Goal: Information Seeking & Learning: Stay updated

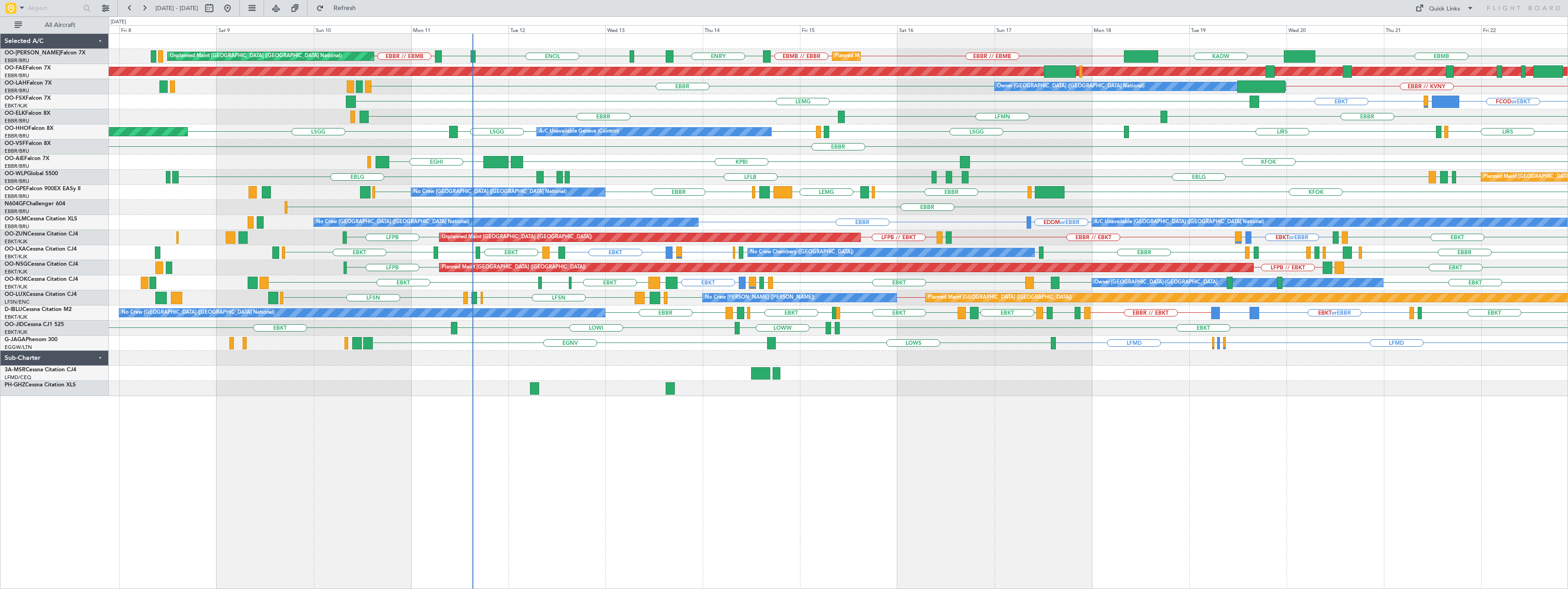
click at [524, 421] on div "EBBR // EBMB EBMB // EBBR ENRY ENEV ENOL ENRY EBBR // EBMB EBMB KADW Planned Ma…" at bounding box center [838, 311] width 1459 height 555
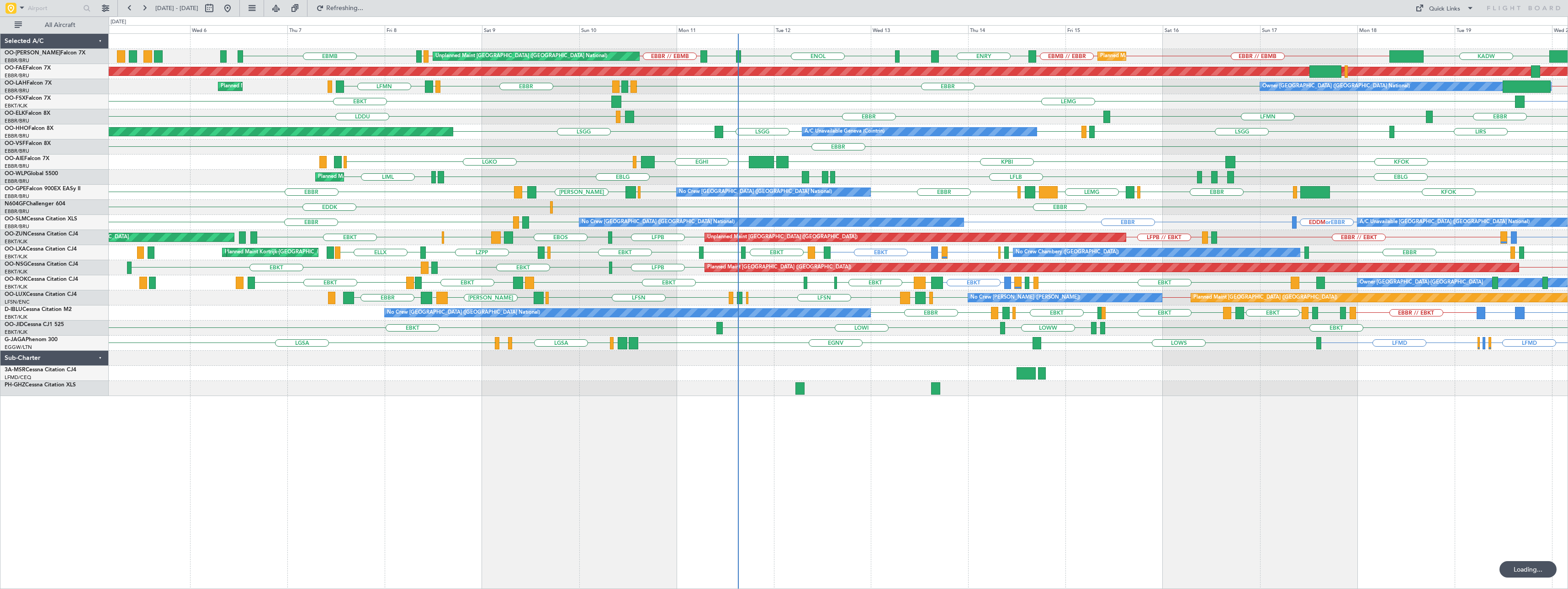
click at [604, 445] on div "Planned Maint [GEOGRAPHIC_DATA] ([GEOGRAPHIC_DATA] National) Unplanned Maint [G…" at bounding box center [838, 311] width 1459 height 555
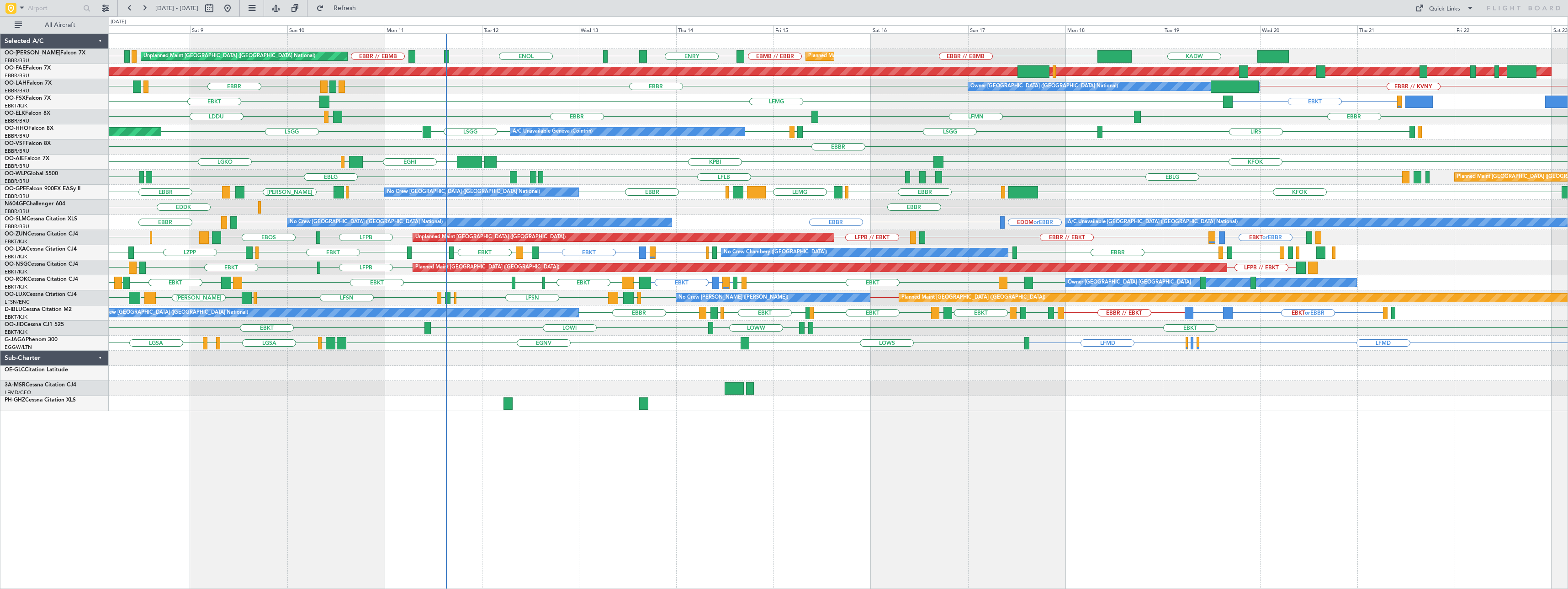
click at [336, 475] on div "EBBR // EBMB EBMB // EBBR ENRY ENEV EBMB ENOL ENRY EBBR // EBMB EBMB // EBBR EK…" at bounding box center [838, 311] width 1459 height 555
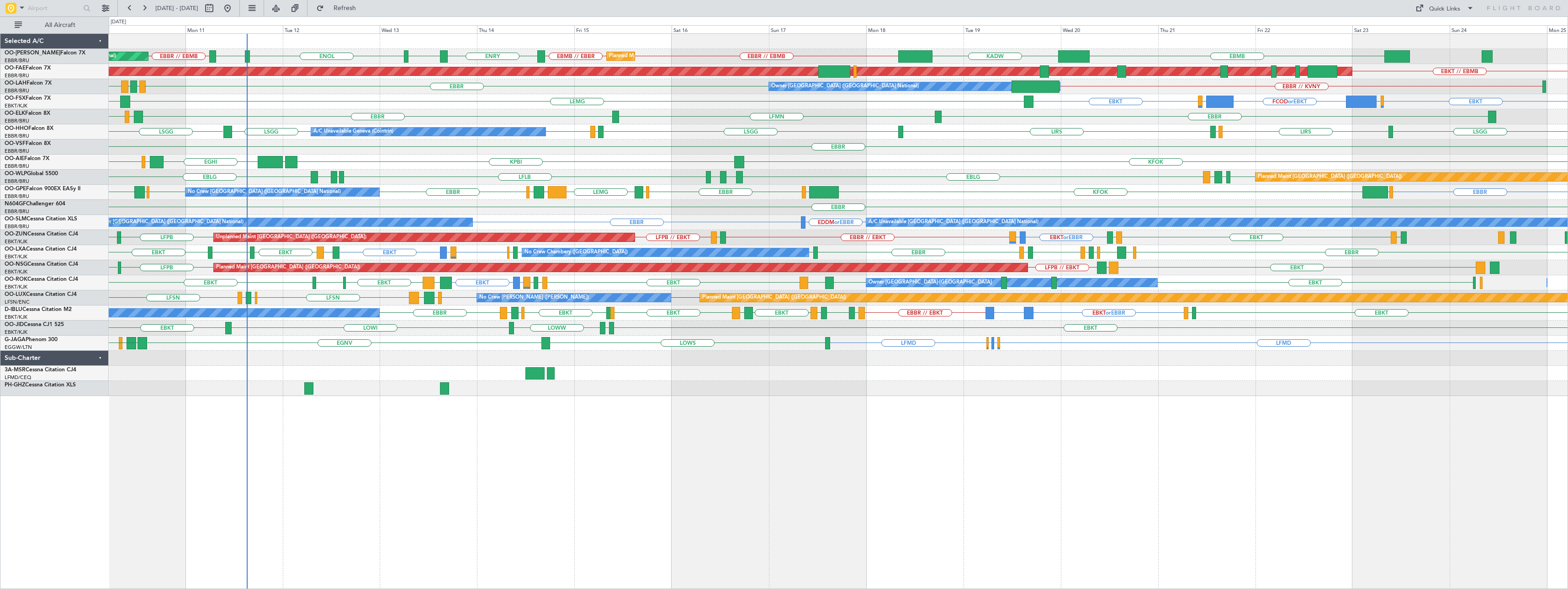
click at [479, 471] on div "Planned Maint [GEOGRAPHIC_DATA] ([GEOGRAPHIC_DATA] National) Unplanned Maint [G…" at bounding box center [838, 311] width 1459 height 555
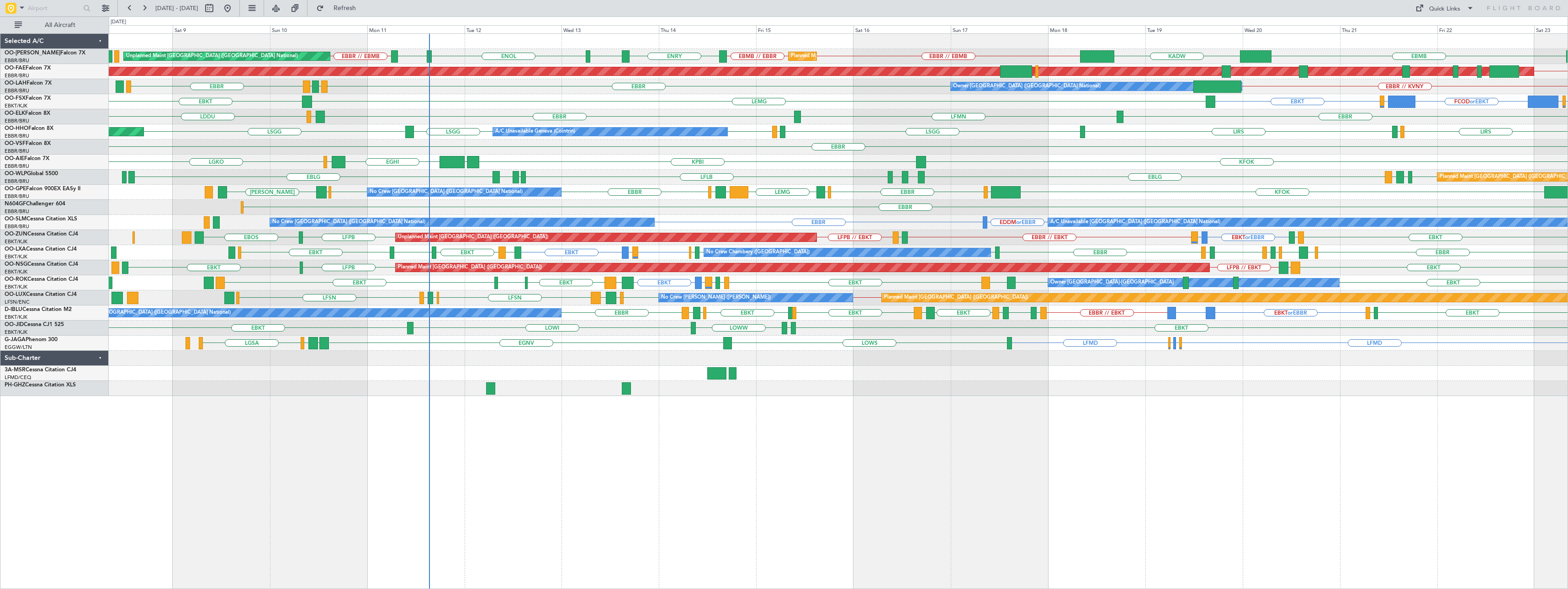
click at [791, 411] on div "Planned Maint [GEOGRAPHIC_DATA] ([GEOGRAPHIC_DATA] National) Unplanned Maint [G…" at bounding box center [838, 311] width 1459 height 555
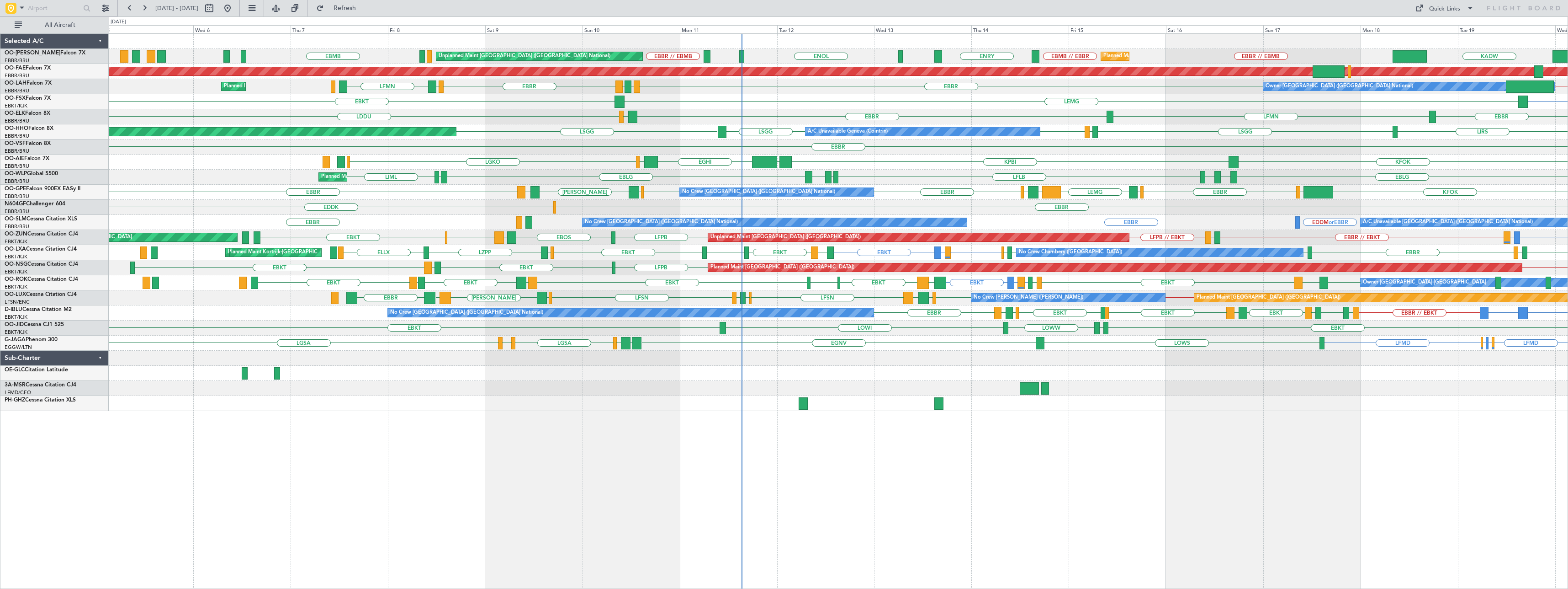
click at [689, 448] on div "Planned Maint [GEOGRAPHIC_DATA] ([GEOGRAPHIC_DATA] National) Unplanned Maint [G…" at bounding box center [838, 311] width 1459 height 555
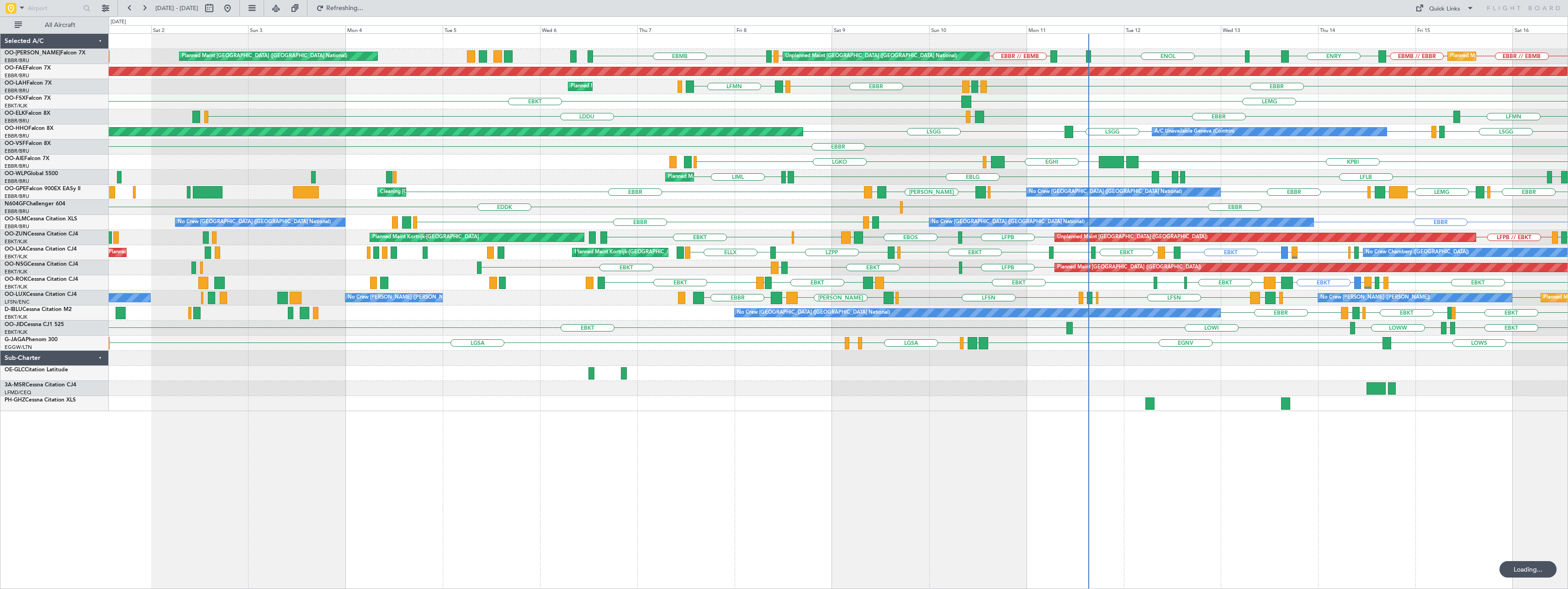
click at [917, 441] on div "Planned Maint [GEOGRAPHIC_DATA] ([GEOGRAPHIC_DATA] National) Unplanned Maint [G…" at bounding box center [838, 311] width 1459 height 555
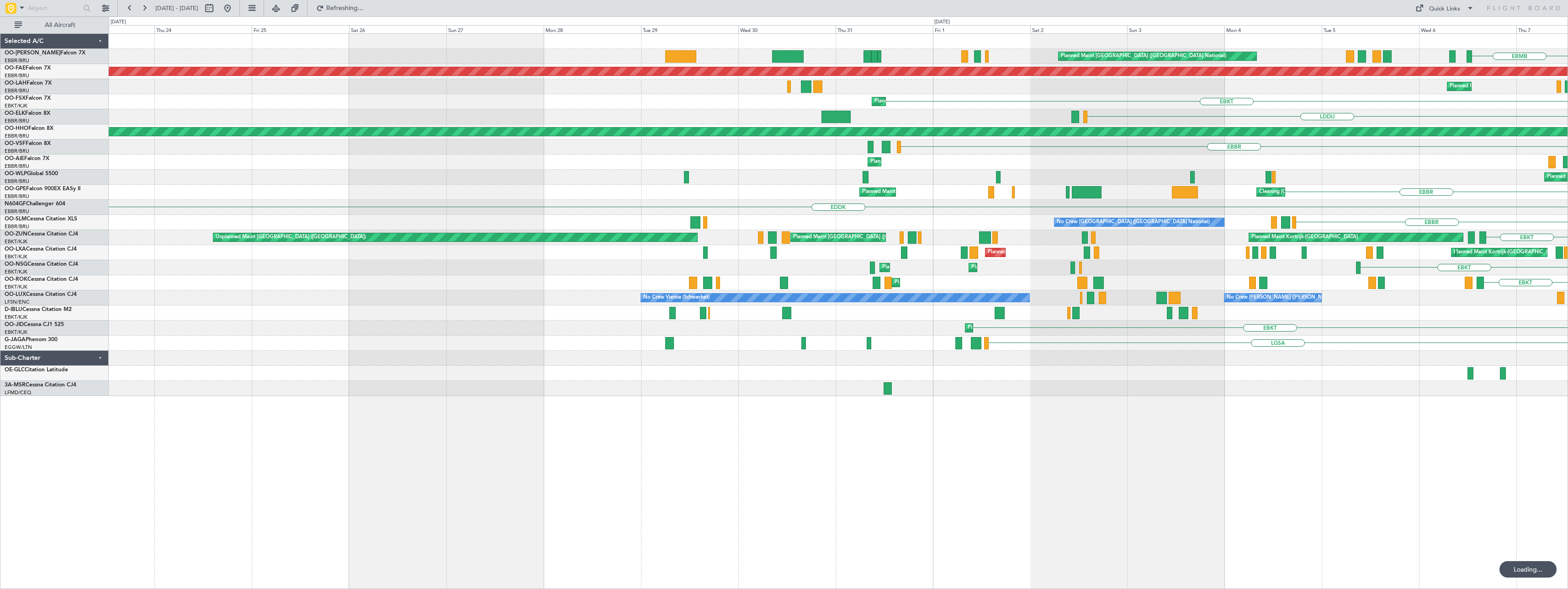
click at [671, 430] on div "Planned Maint [GEOGRAPHIC_DATA] ([GEOGRAPHIC_DATA] National) EBMB EKEB EBMB // …" at bounding box center [838, 311] width 1459 height 555
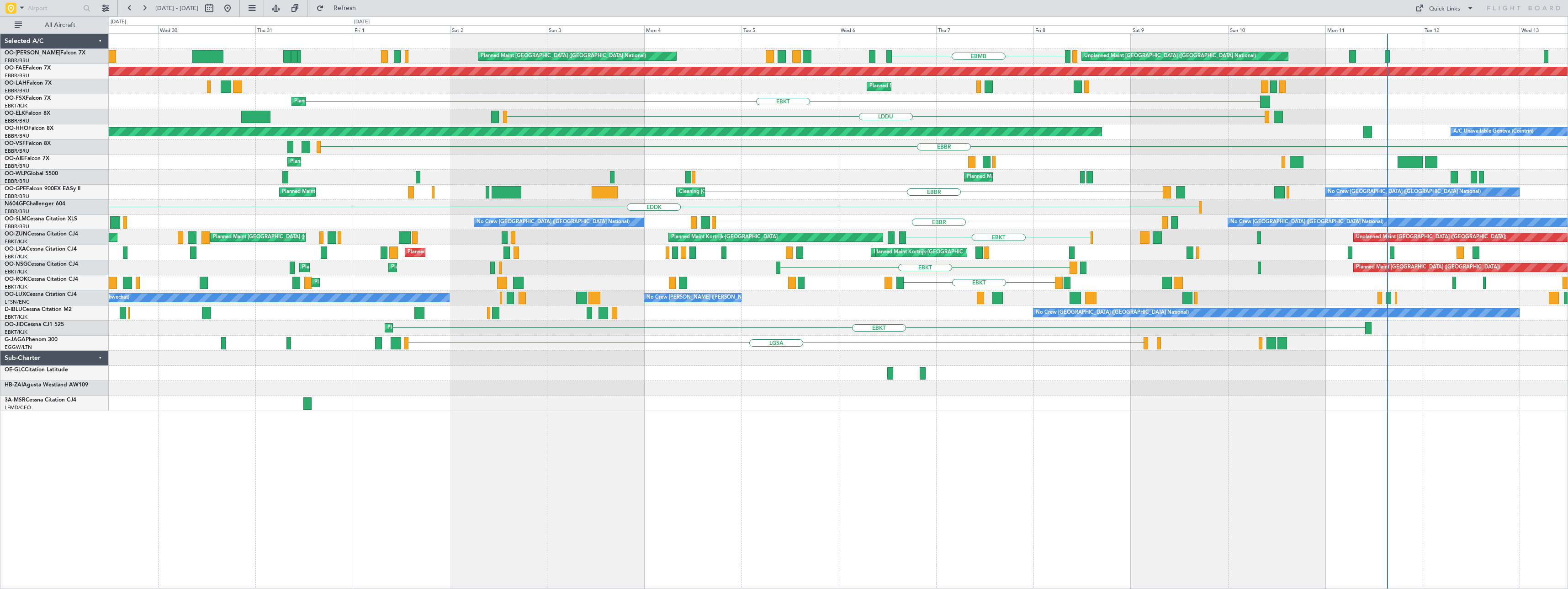
click at [542, 512] on div "EBMB Planned Maint [GEOGRAPHIC_DATA] ([GEOGRAPHIC_DATA]) Unplanned Maint [GEOGR…" at bounding box center [838, 311] width 1459 height 555
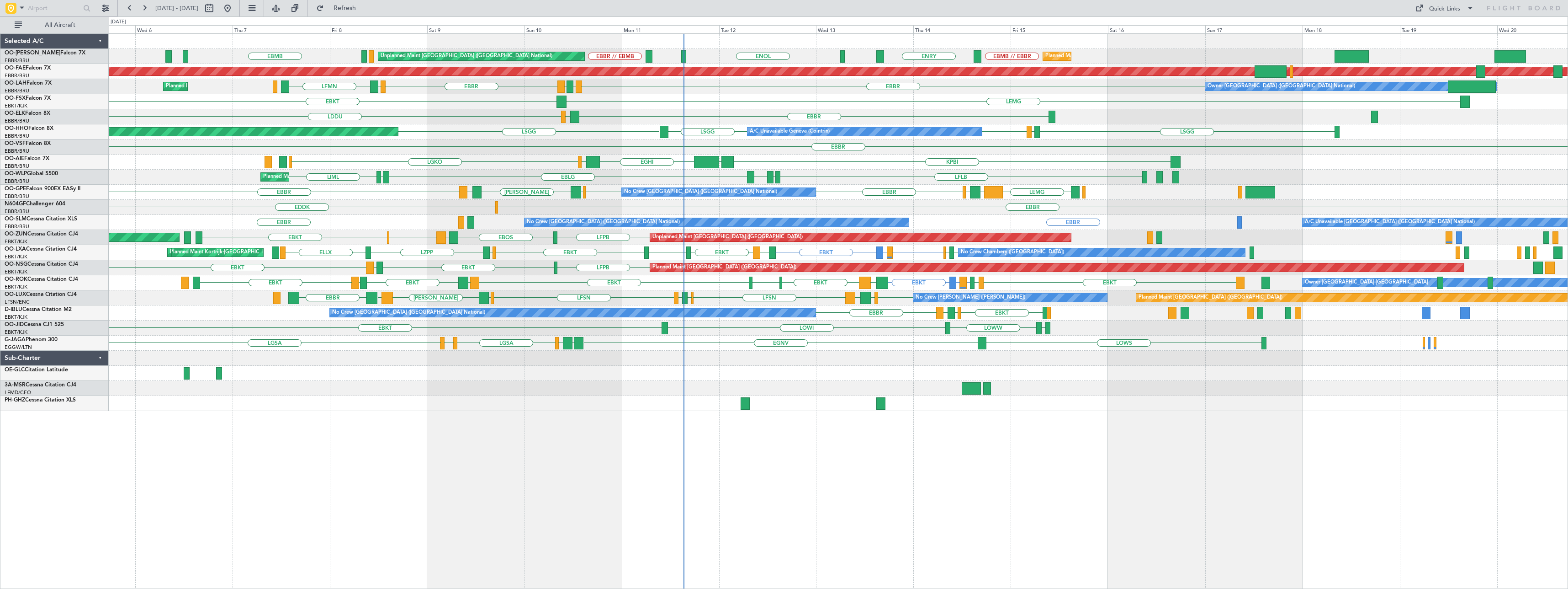
click at [429, 492] on div "Unplanned Maint [GEOGRAPHIC_DATA] ([GEOGRAPHIC_DATA] National) Planned Maint [G…" at bounding box center [838, 311] width 1459 height 555
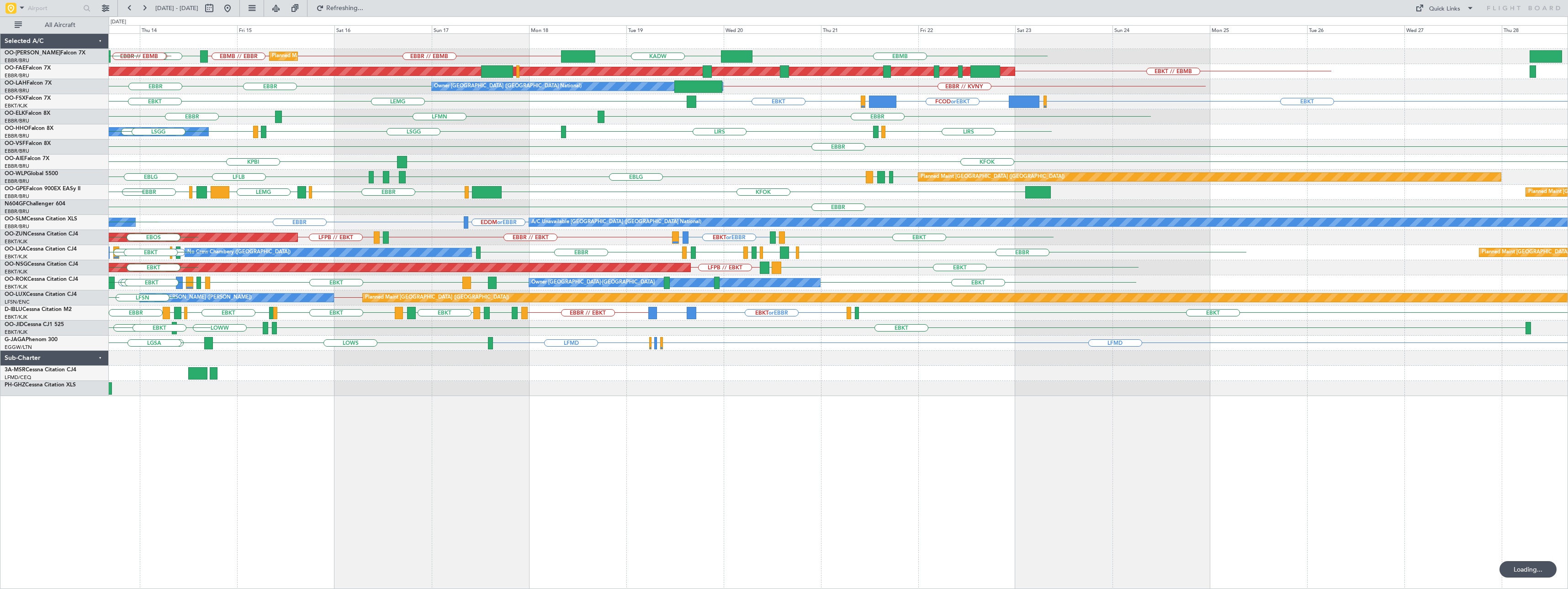
click at [594, 478] on div "Planned Maint [GEOGRAPHIC_DATA] ([GEOGRAPHIC_DATA] National) EBBR // EBMB EBMB …" at bounding box center [838, 311] width 1459 height 555
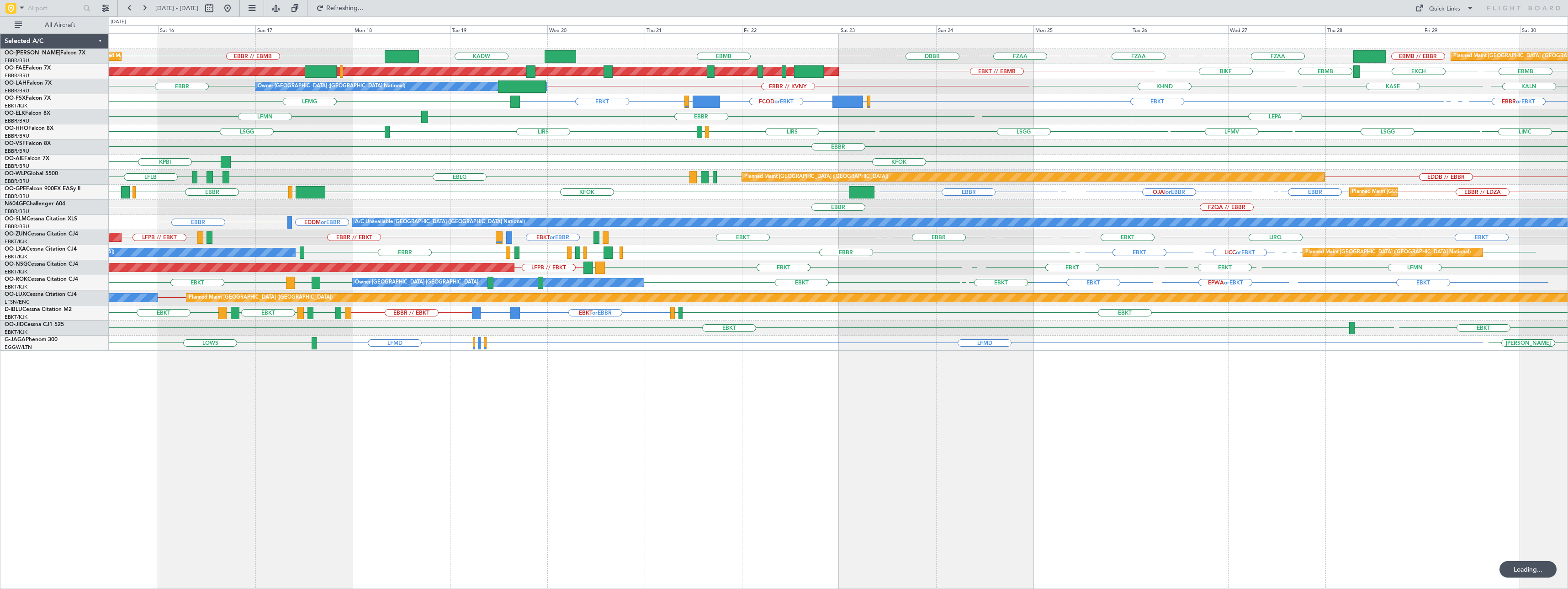
click at [509, 479] on div "Planned Maint [GEOGRAPHIC_DATA] ([GEOGRAPHIC_DATA] National) Planned Maint [GEO…" at bounding box center [838, 311] width 1459 height 555
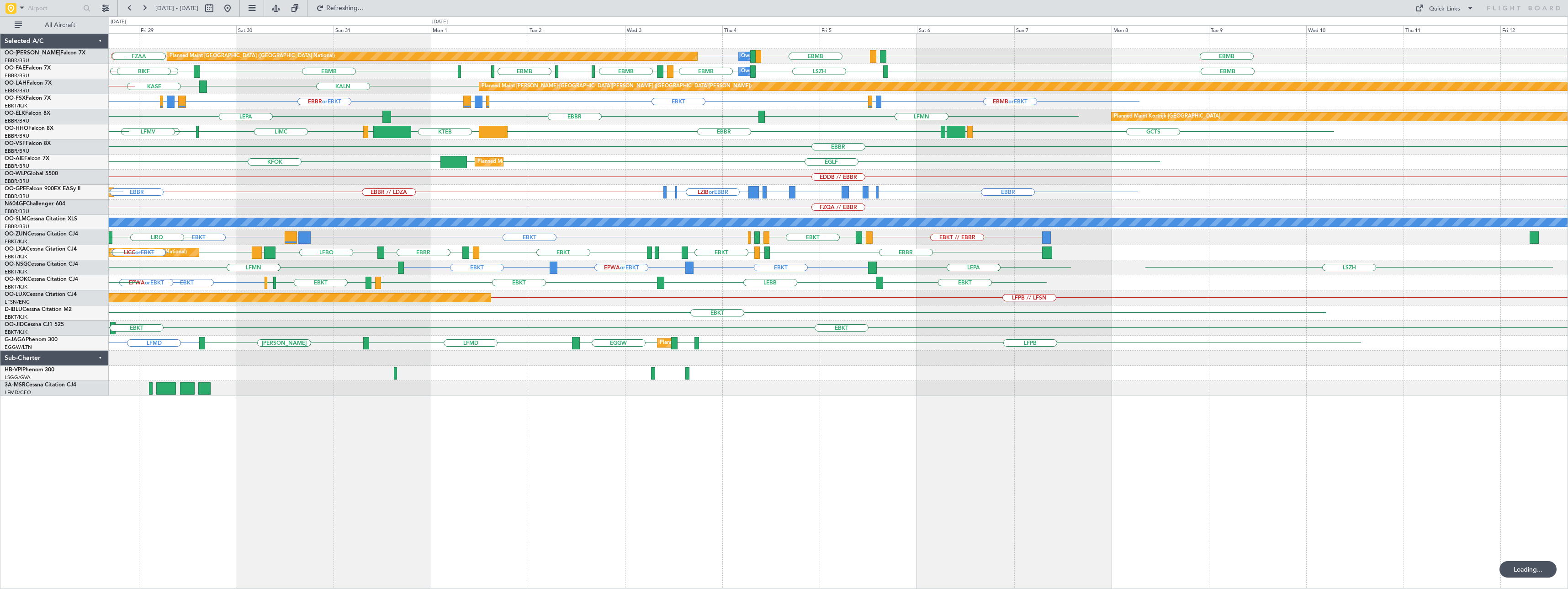
click at [495, 452] on div "EBMB EBMB // EBBR LKPR EBMB [GEOGRAPHIC_DATA] EBMB EBBR // EBMB Planned Maint […" at bounding box center [838, 311] width 1459 height 555
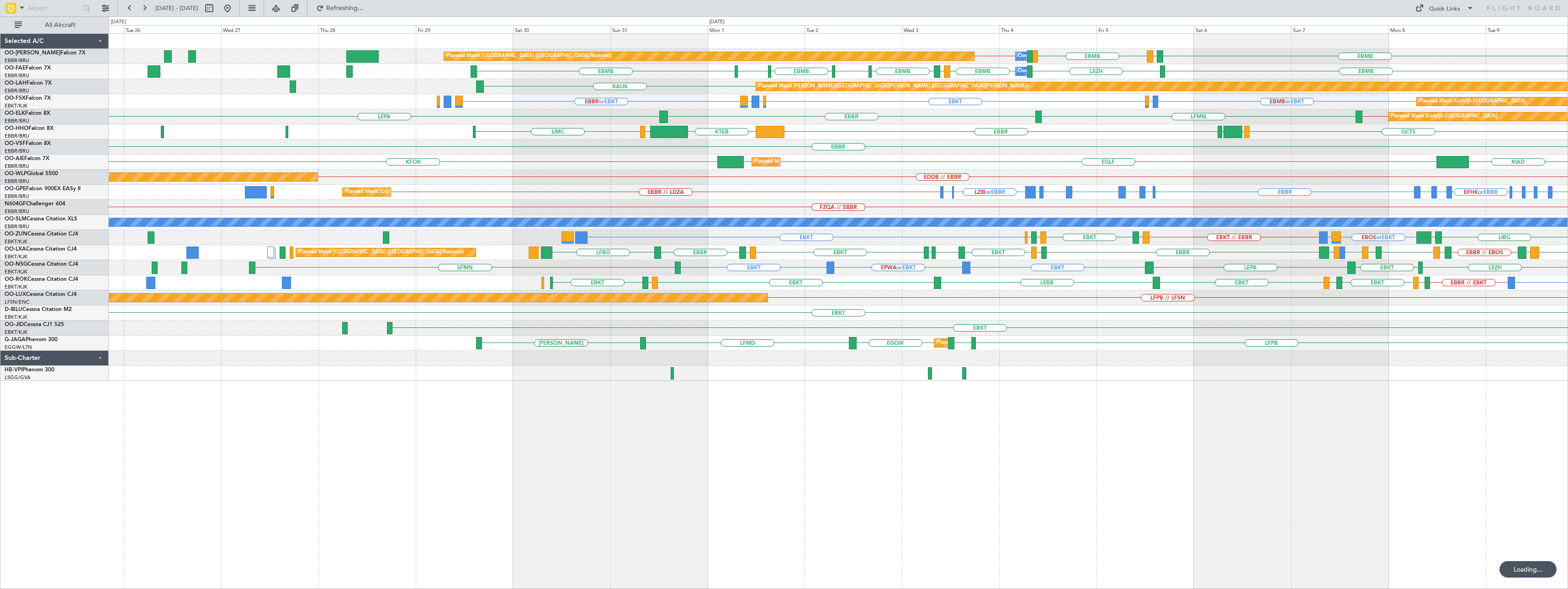
click at [1056, 454] on div "Planned Maint [GEOGRAPHIC_DATA] ([GEOGRAPHIC_DATA] National) Owner [GEOGRAPHIC_…" at bounding box center [838, 311] width 1459 height 555
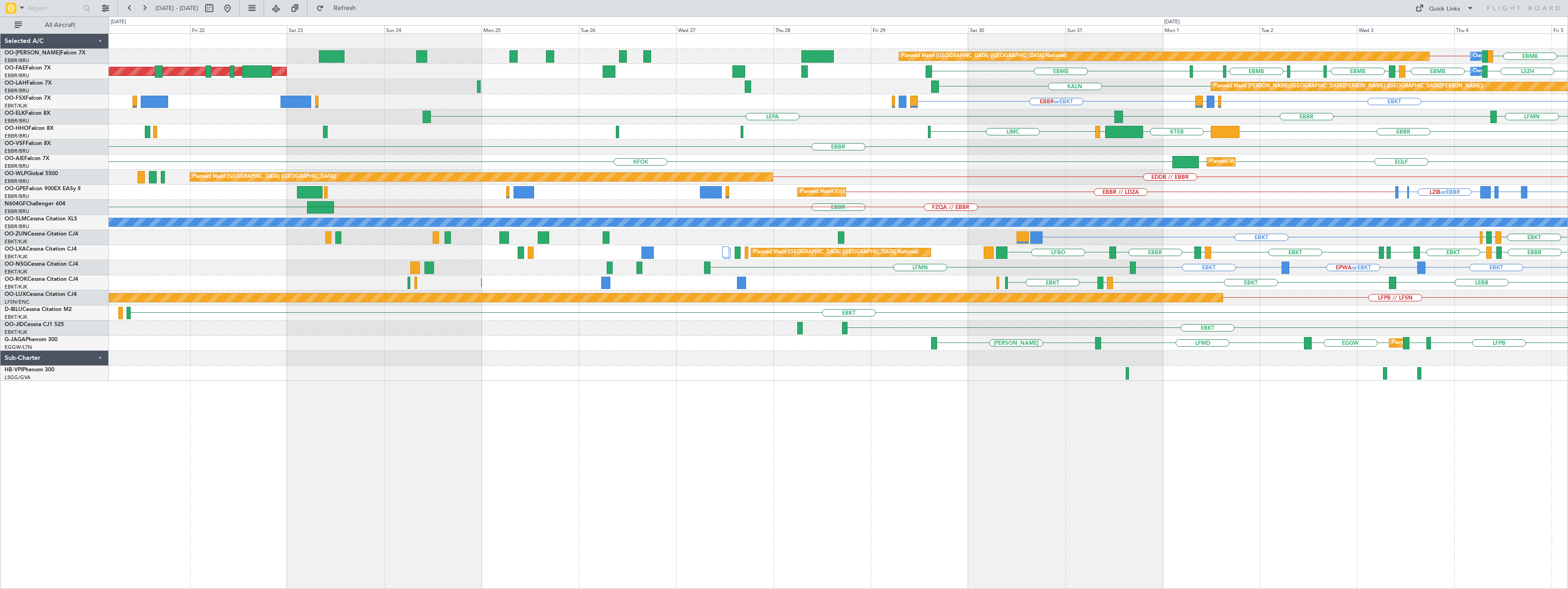
click at [1094, 465] on div "EBMB [GEOGRAPHIC_DATA] EBMB EBBR // EBMB Planned Maint [GEOGRAPHIC_DATA] ([GEOG…" at bounding box center [838, 311] width 1459 height 555
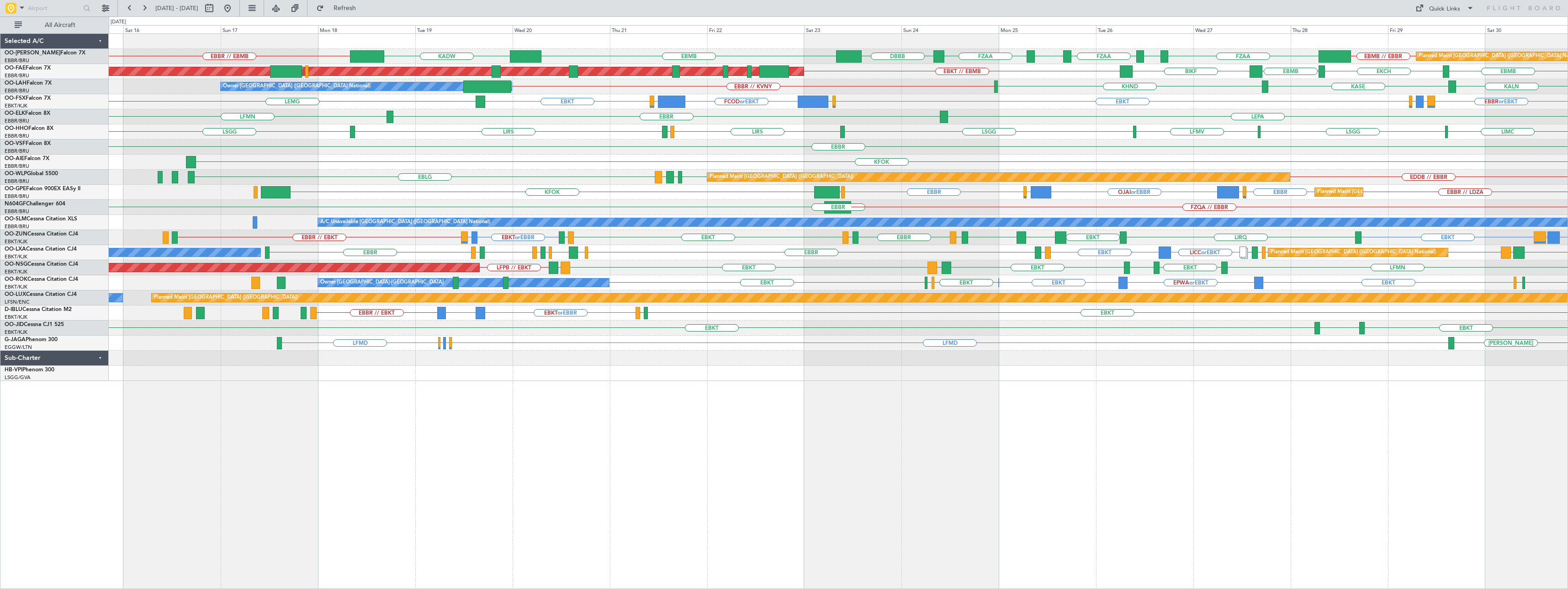
click at [856, 478] on div "Planned Maint [GEOGRAPHIC_DATA] ([GEOGRAPHIC_DATA] National) EBBR // EBMB EBMB …" at bounding box center [838, 311] width 1459 height 555
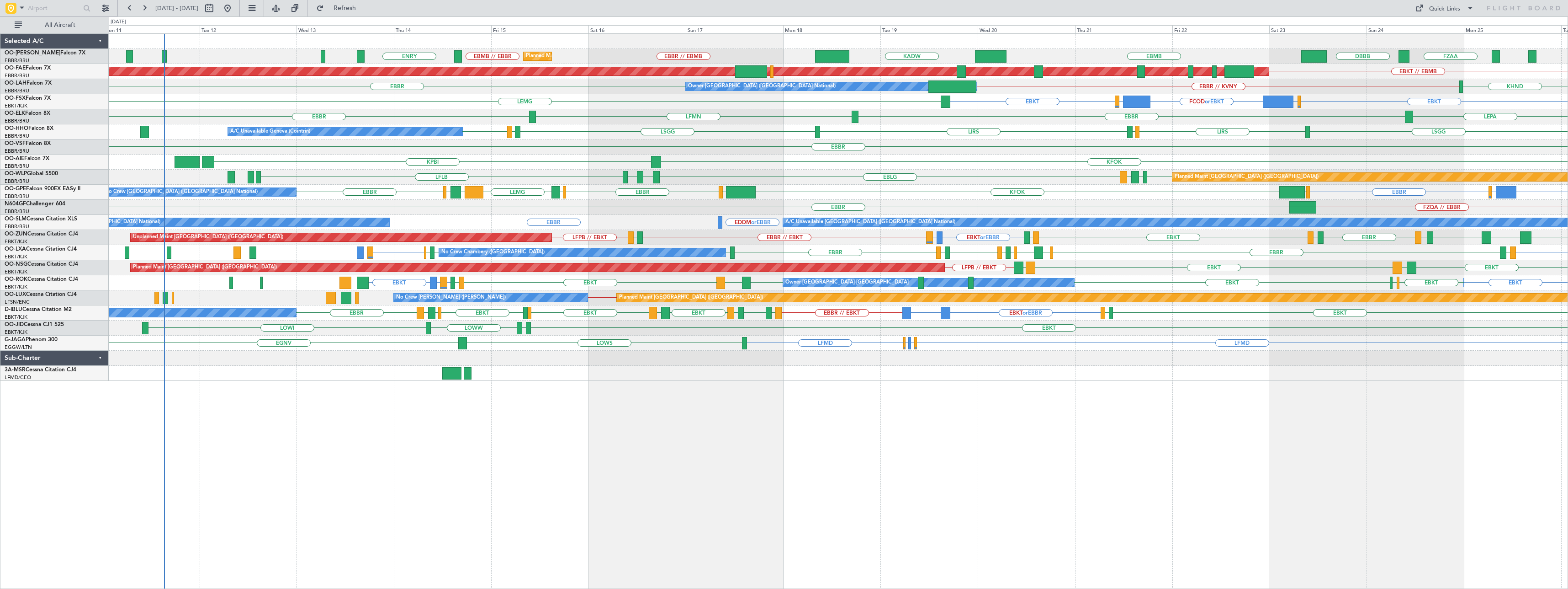
click at [844, 465] on div "Planned Maint [GEOGRAPHIC_DATA] ([GEOGRAPHIC_DATA] National) EBBR // EBMB EBMB …" at bounding box center [838, 311] width 1459 height 555
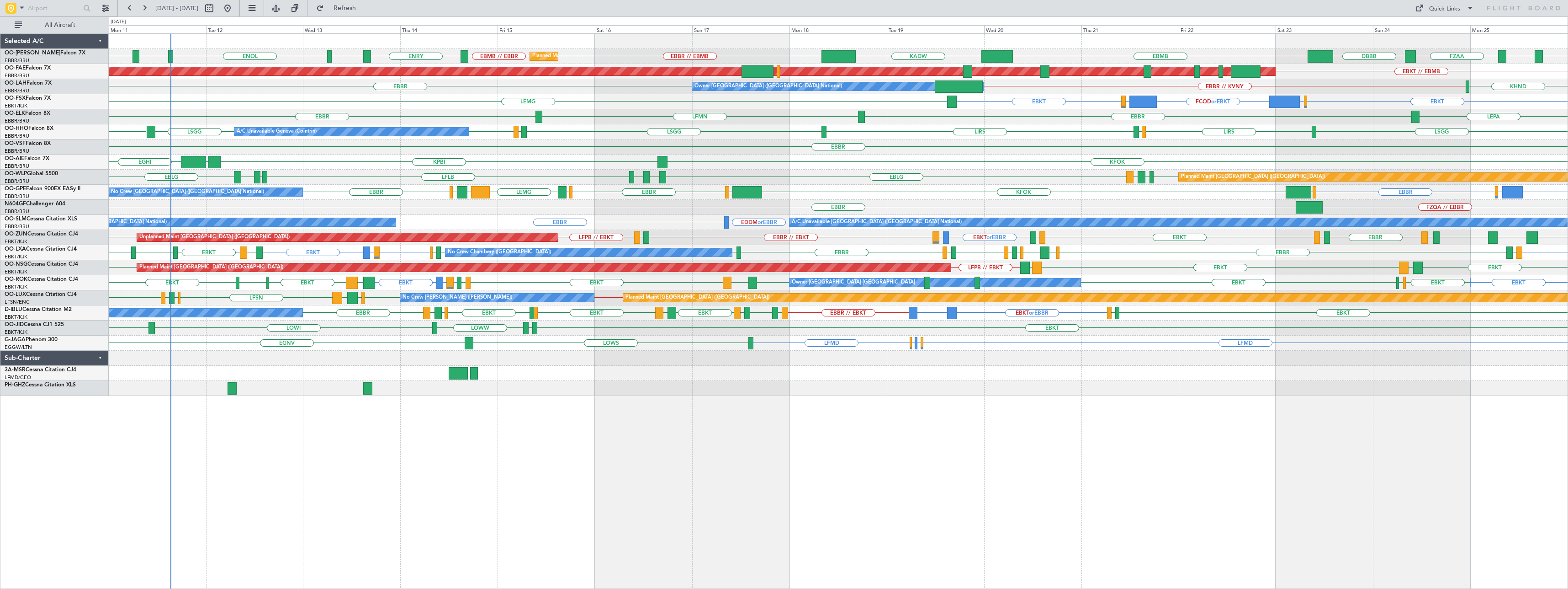
click at [828, 469] on div "EBBR // EBMB EBMB // EBBR ENRY ENEV ENOL ENRY EBBR // EBMB EBMB KADW FZAA FZIC …" at bounding box center [838, 311] width 1459 height 555
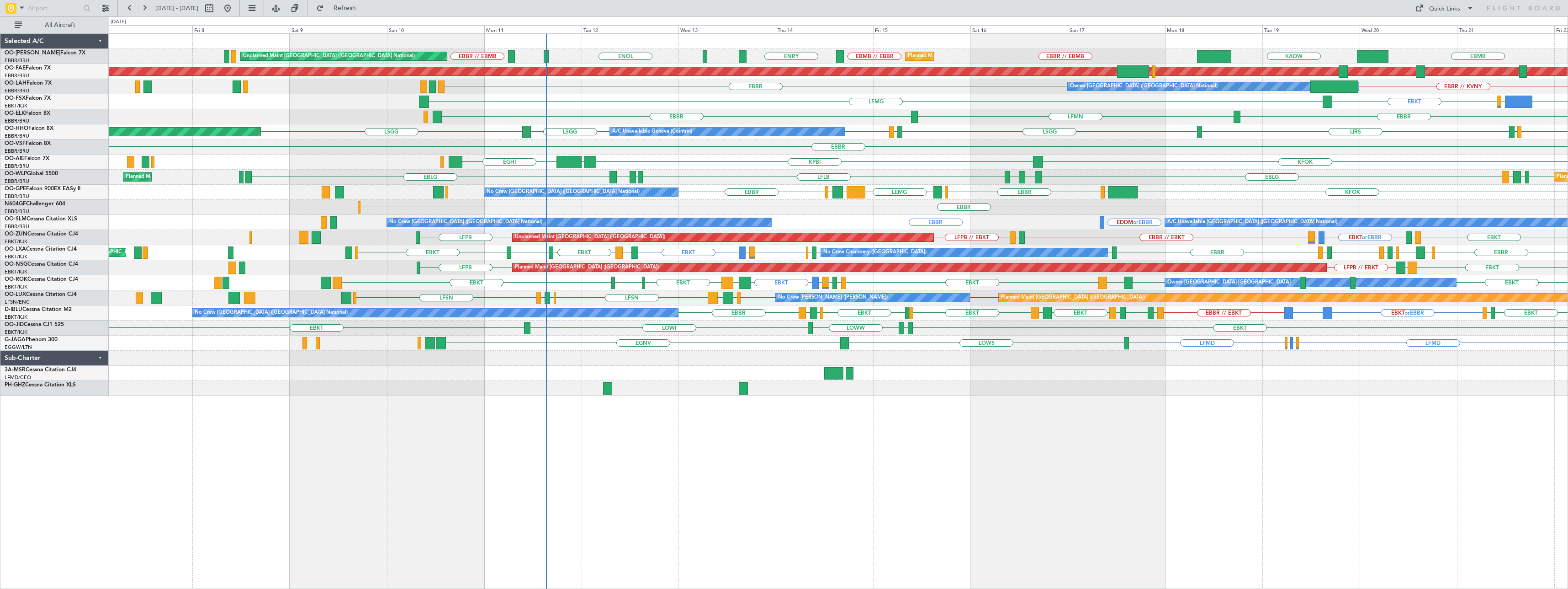
click at [964, 472] on div "ENEV ENOL ENRY EBBR // EBMB EBMB KADW EBBR // EBMB EBMB // EBBR ENRY Planned Ma…" at bounding box center [838, 311] width 1459 height 555
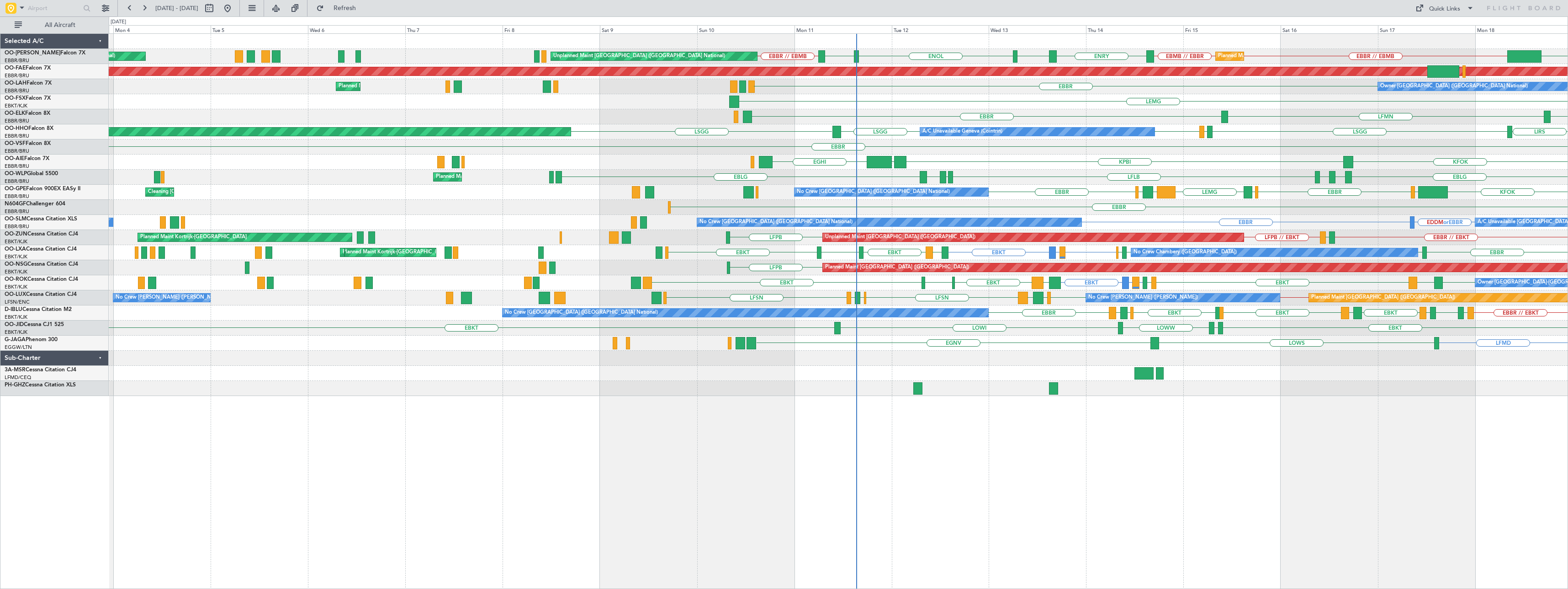
click at [796, 474] on div "ENEV ENOL ENRY EBBR // EBMB KADW EBBR // EBMB EBMB // EBBR ENRY Planned Maint […" at bounding box center [838, 311] width 1459 height 555
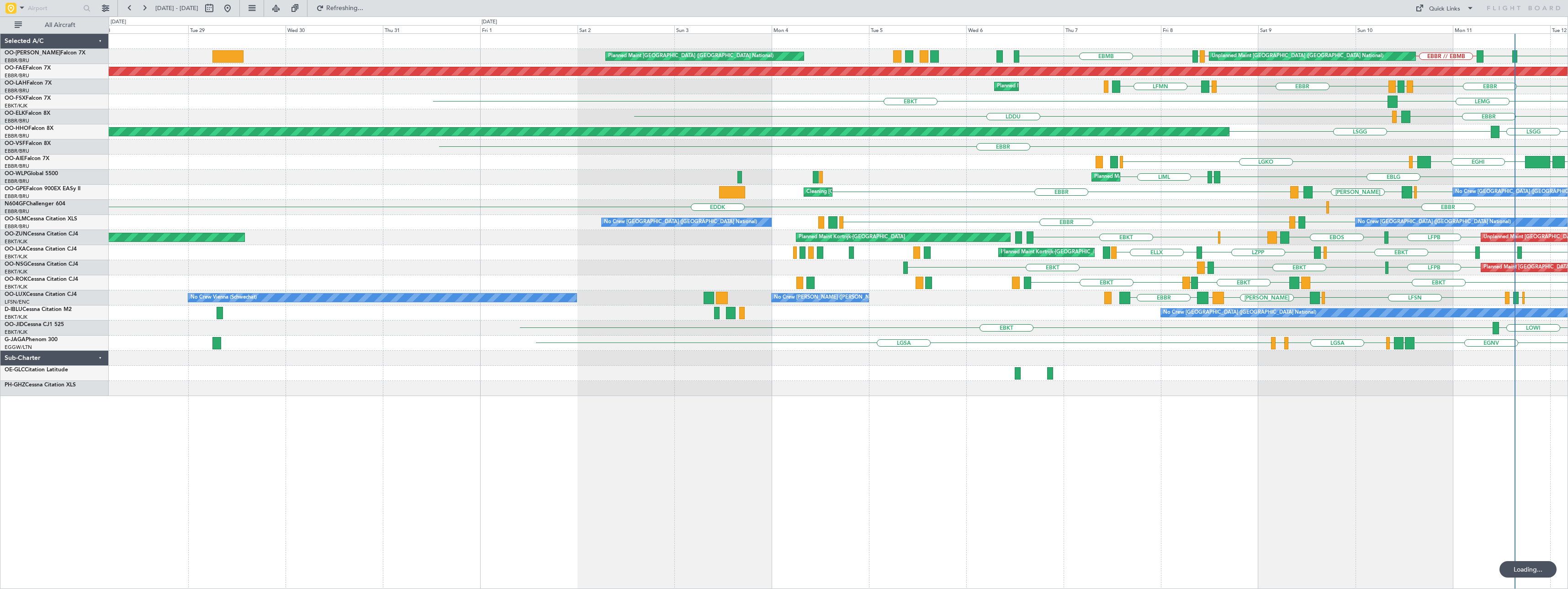
click at [817, 492] on div "Unplanned Maint [GEOGRAPHIC_DATA] ([GEOGRAPHIC_DATA] National) Planned Maint [G…" at bounding box center [838, 311] width 1459 height 555
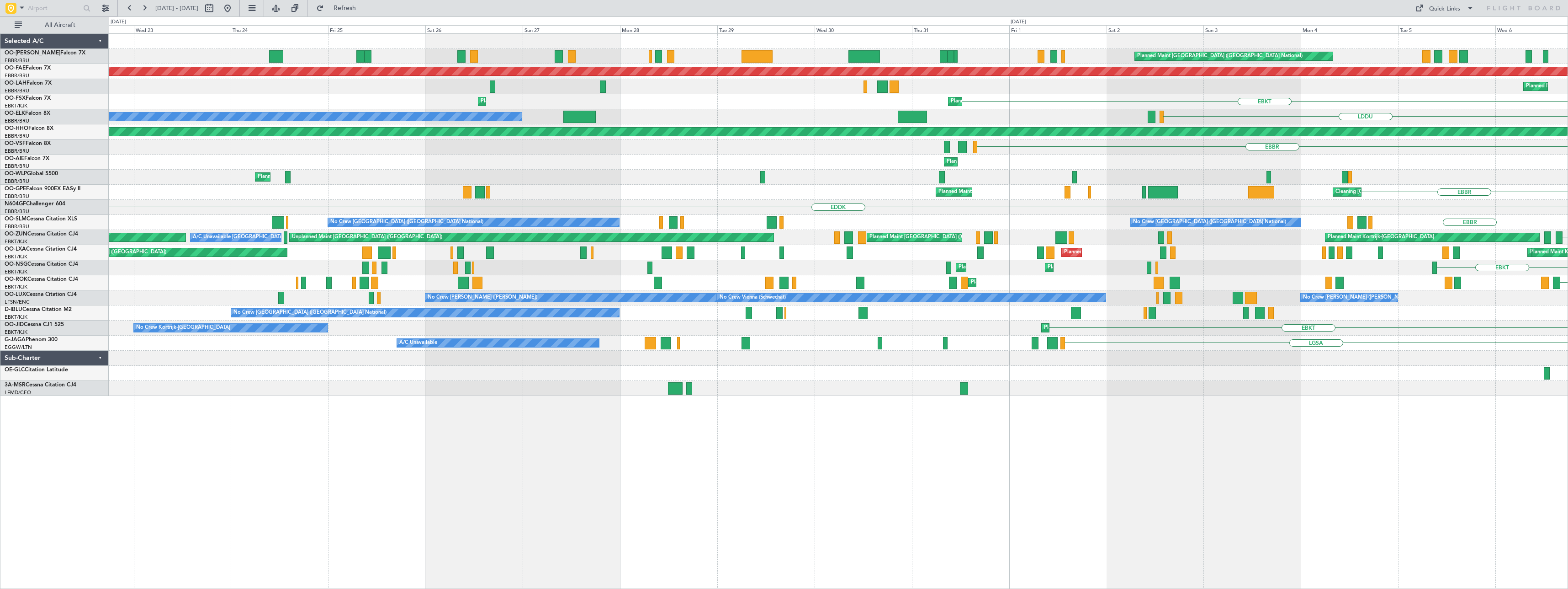
click at [785, 472] on div "Planned Maint [GEOGRAPHIC_DATA] ([GEOGRAPHIC_DATA] National) EBMB EKEB EBMB // …" at bounding box center [838, 311] width 1459 height 555
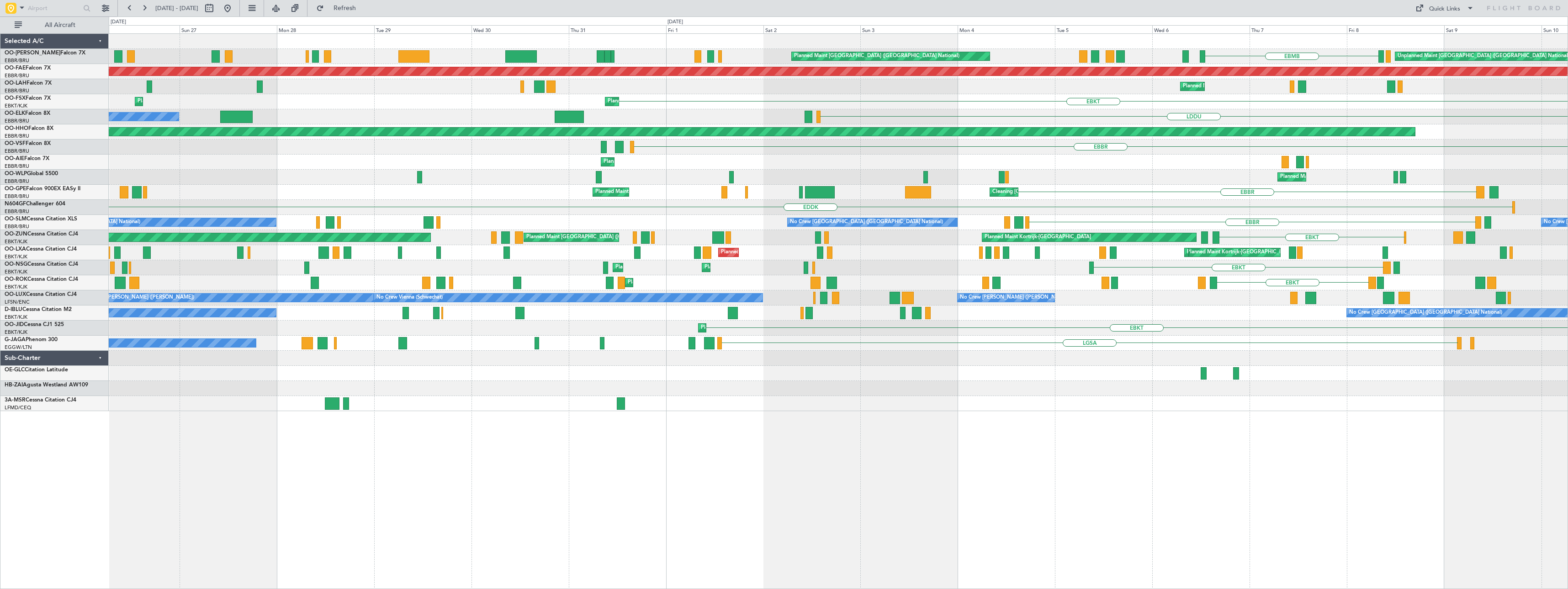
click at [489, 481] on div "Planned Maint [GEOGRAPHIC_DATA] ([GEOGRAPHIC_DATA] National) EBMB Unplanned Mai…" at bounding box center [838, 311] width 1459 height 555
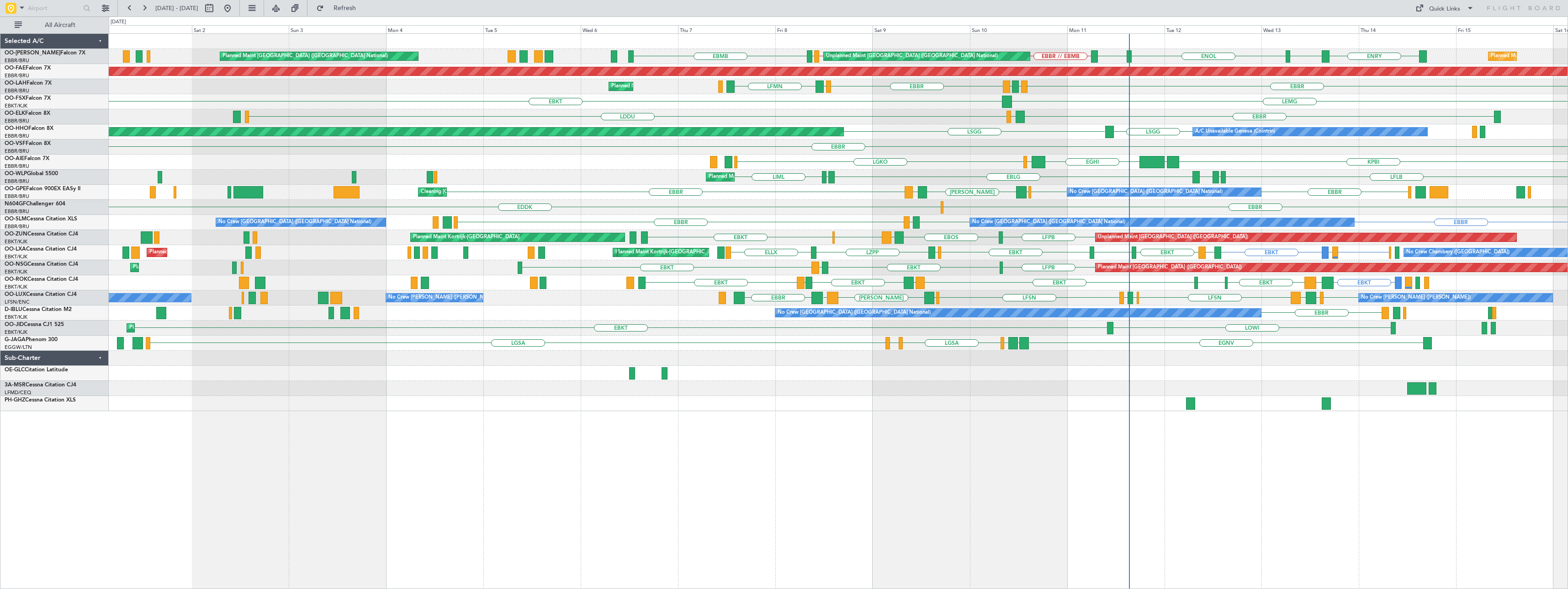
click at [866, 496] on div "Unplanned Maint [GEOGRAPHIC_DATA] ([GEOGRAPHIC_DATA] National) Planned Maint [G…" at bounding box center [838, 311] width 1459 height 555
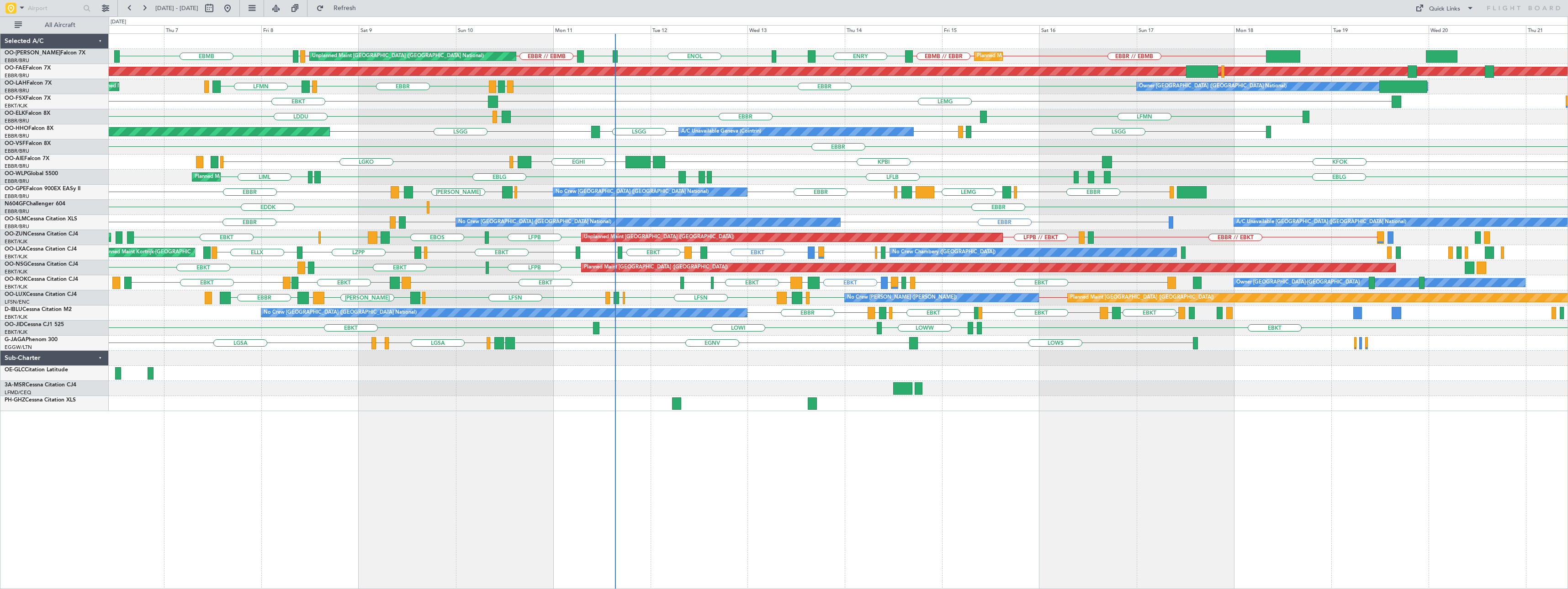
click at [587, 492] on div "Unplanned Maint [GEOGRAPHIC_DATA] ([GEOGRAPHIC_DATA] National) Planned Maint [G…" at bounding box center [838, 311] width 1459 height 555
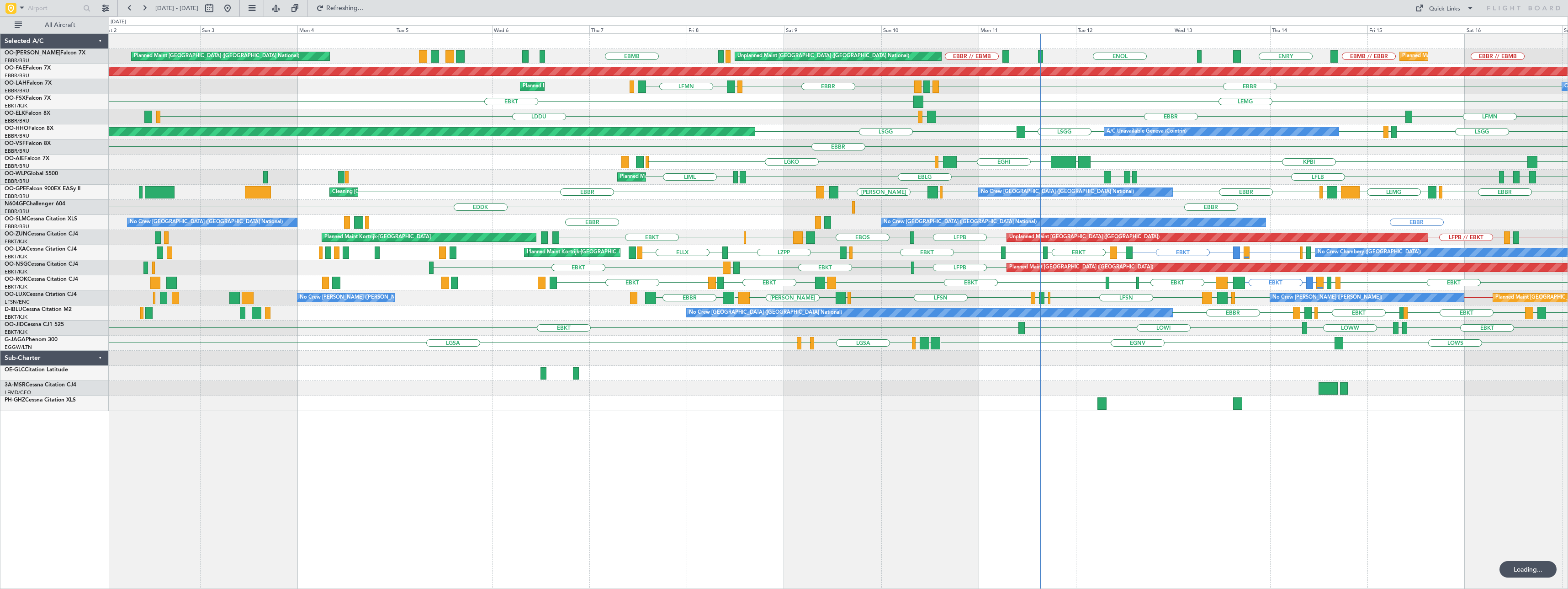
click at [942, 460] on div "Unplanned Maint [GEOGRAPHIC_DATA] ([GEOGRAPHIC_DATA] National) Planned Maint [G…" at bounding box center [838, 311] width 1459 height 555
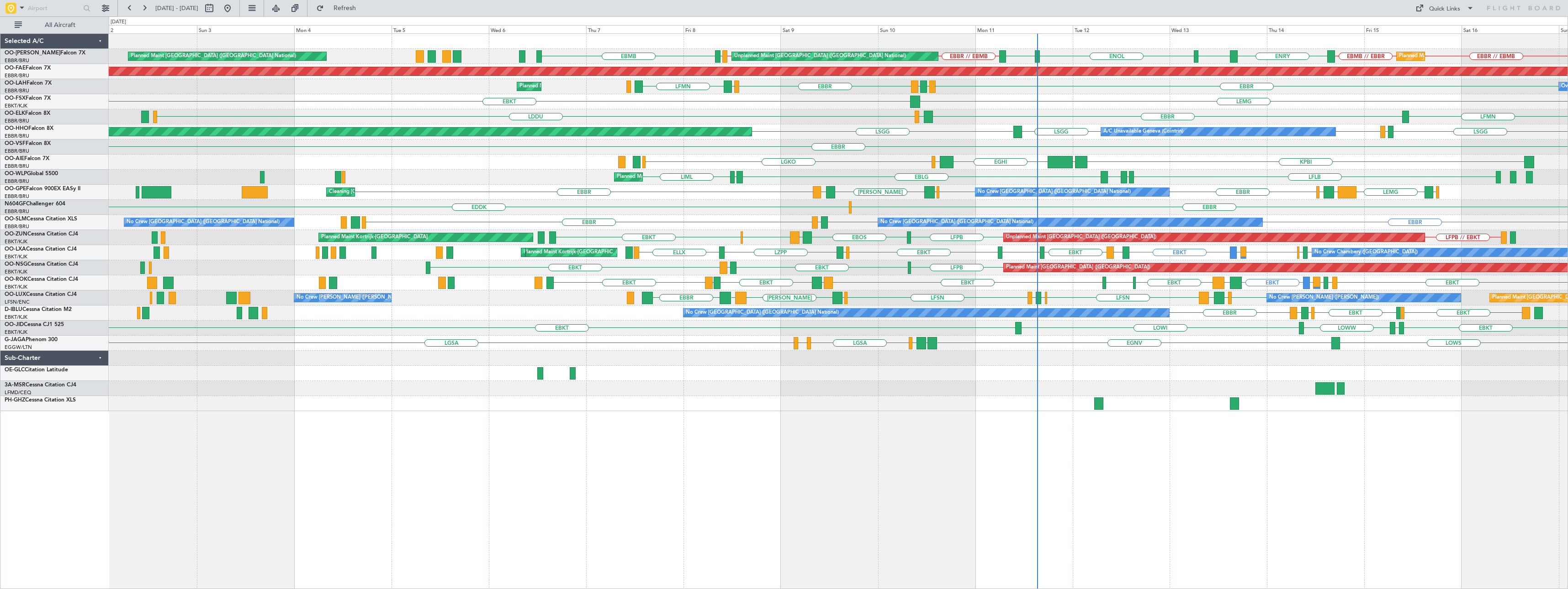
click at [636, 492] on div "ENEV ENOL ENRY EBBR // EBMB EBMB // EBBR EKEB EBMB EBBR // EBMB EBMB // EBBR EN…" at bounding box center [838, 311] width 1459 height 555
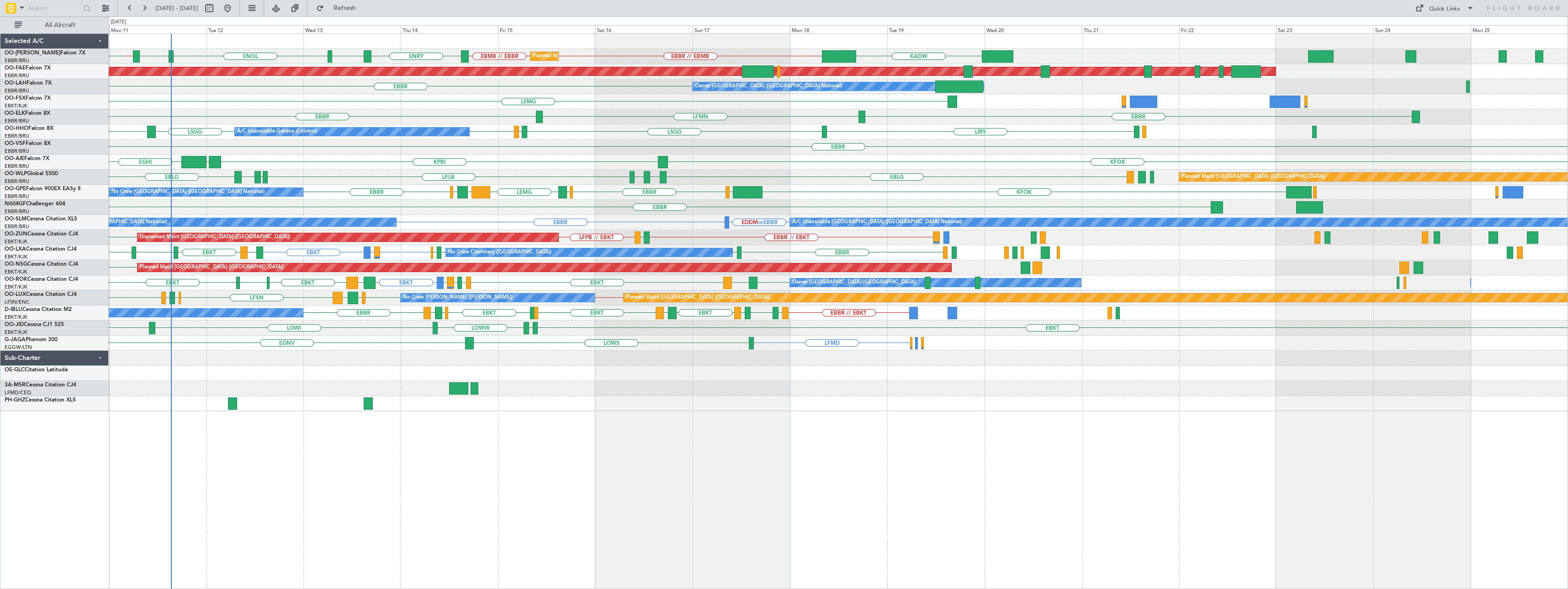
click at [432, 499] on div "Planned Maint [GEOGRAPHIC_DATA] ([GEOGRAPHIC_DATA] National) ENEV ENOL ENRY EBB…" at bounding box center [838, 311] width 1459 height 555
